Goal: Transaction & Acquisition: Purchase product/service

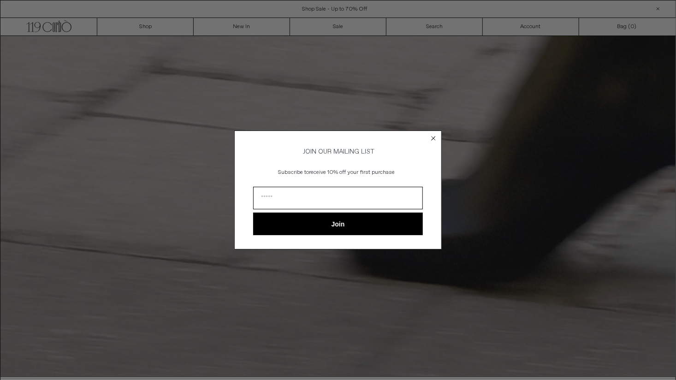
click at [244, 27] on div "Close dialog JOIN OUR MAILING LIST Subscribe to receive 10% off your first purc…" at bounding box center [338, 190] width 676 height 380
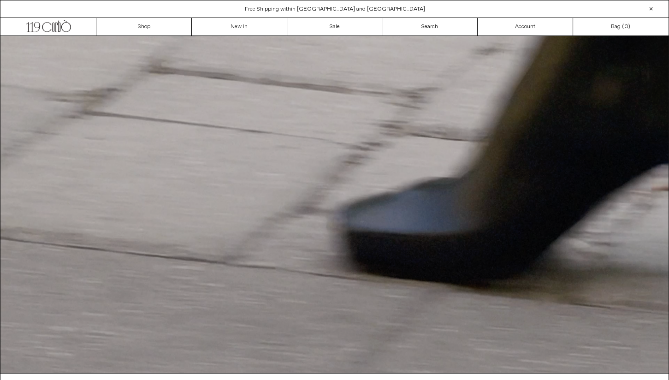
click at [244, 27] on link "New In" at bounding box center [239, 27] width 95 height 18
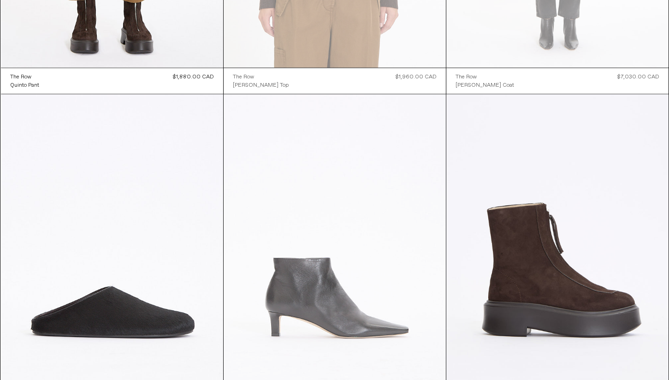
scroll to position [4066, 0]
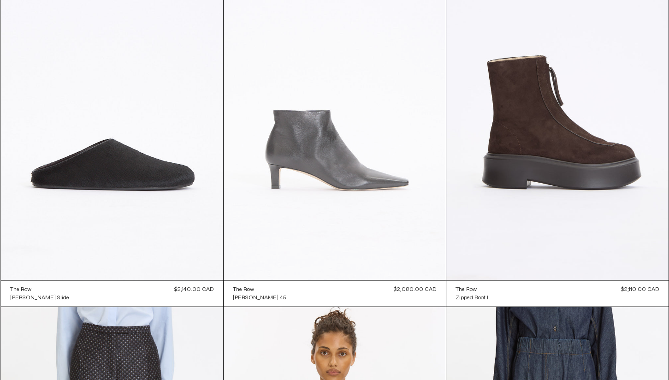
click at [361, 201] on at bounding box center [335, 113] width 222 height 333
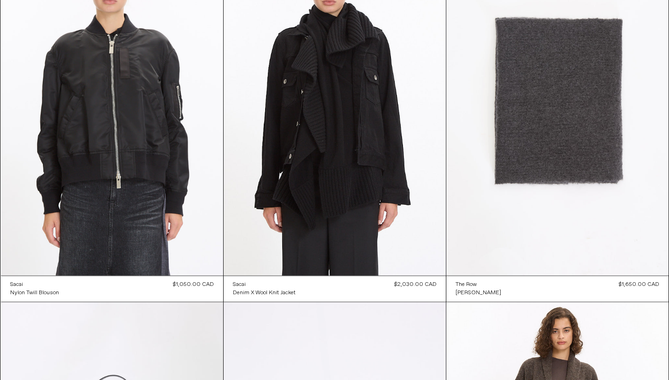
scroll to position [10133, 0]
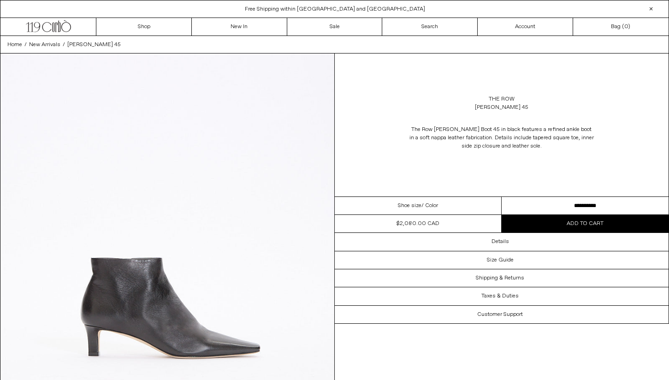
click at [610, 206] on select "**********" at bounding box center [584, 206] width 167 height 18
